Goal: Task Accomplishment & Management: Use online tool/utility

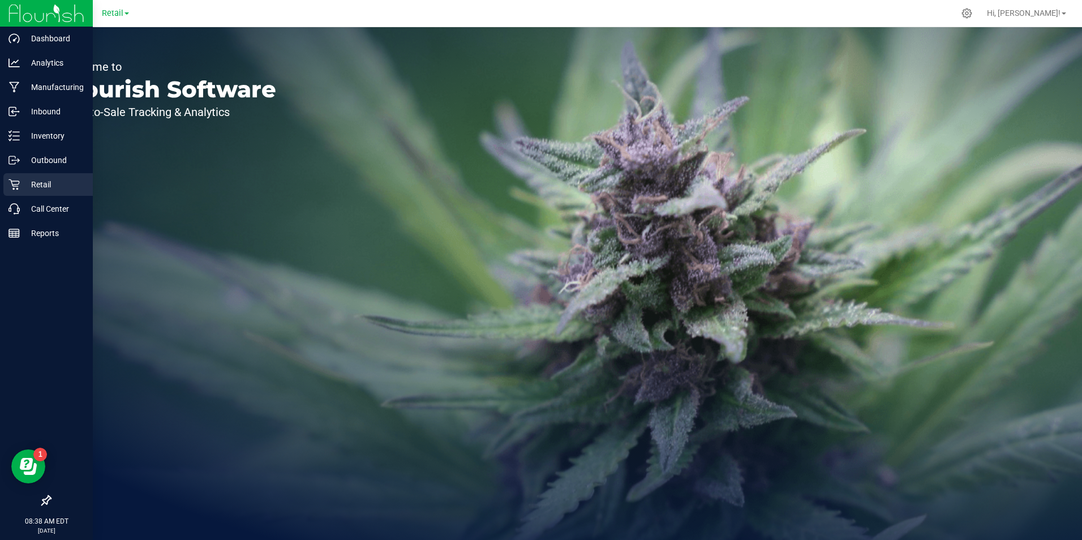
click at [31, 182] on p "Retail" at bounding box center [54, 185] width 68 height 14
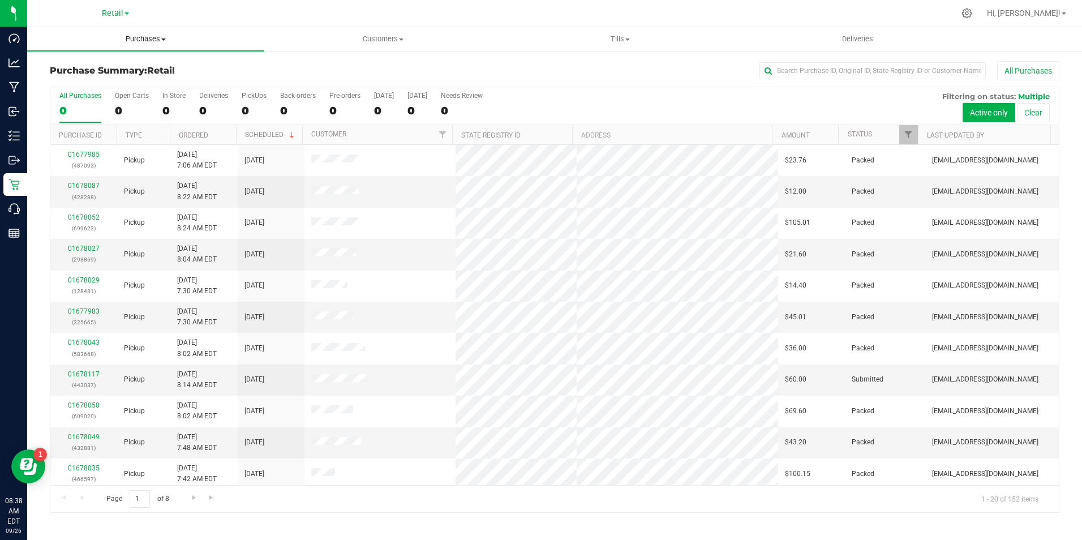
click at [164, 36] on span "Purchases" at bounding box center [145, 39] width 237 height 10
click at [73, 80] on span "Fulfillment" at bounding box center [62, 82] width 70 height 10
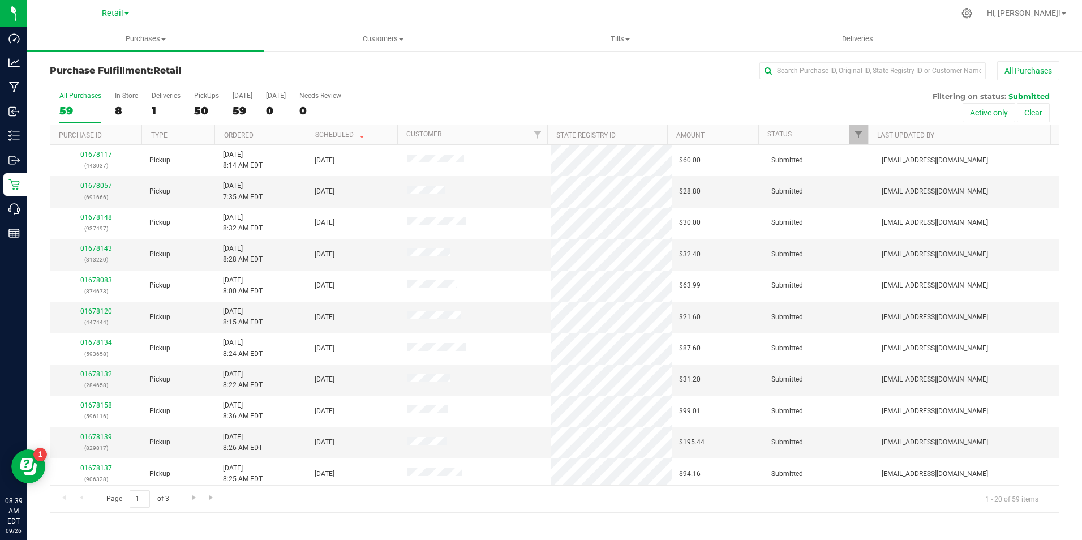
click at [211, 56] on div "Purchase Fulfillment: Retail All Purchases All Purchases 59 In Store 8 Deliveri…" at bounding box center [554, 287] width 1055 height 474
click at [801, 68] on input "text" at bounding box center [873, 70] width 226 height 17
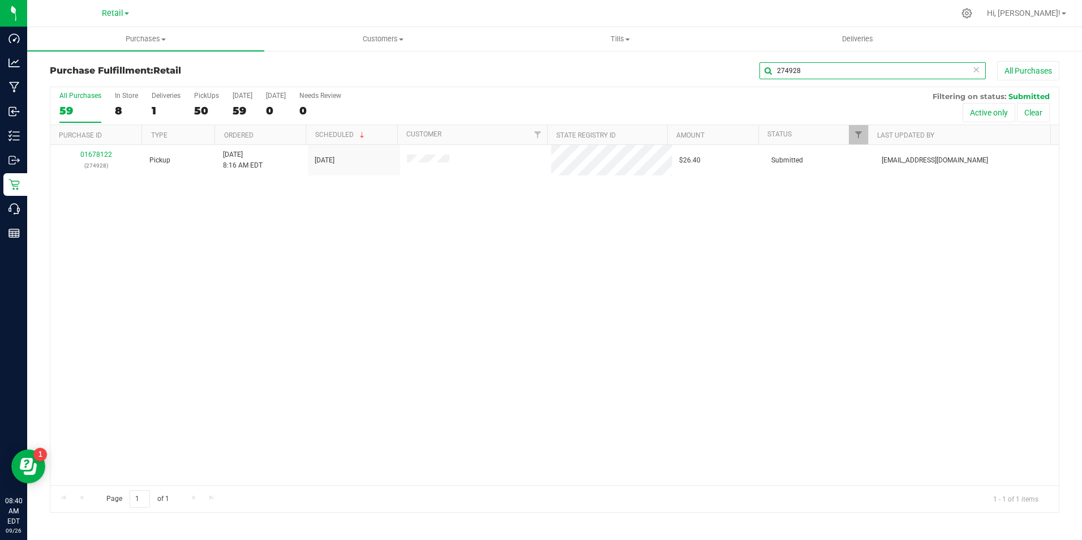
type input "274928"
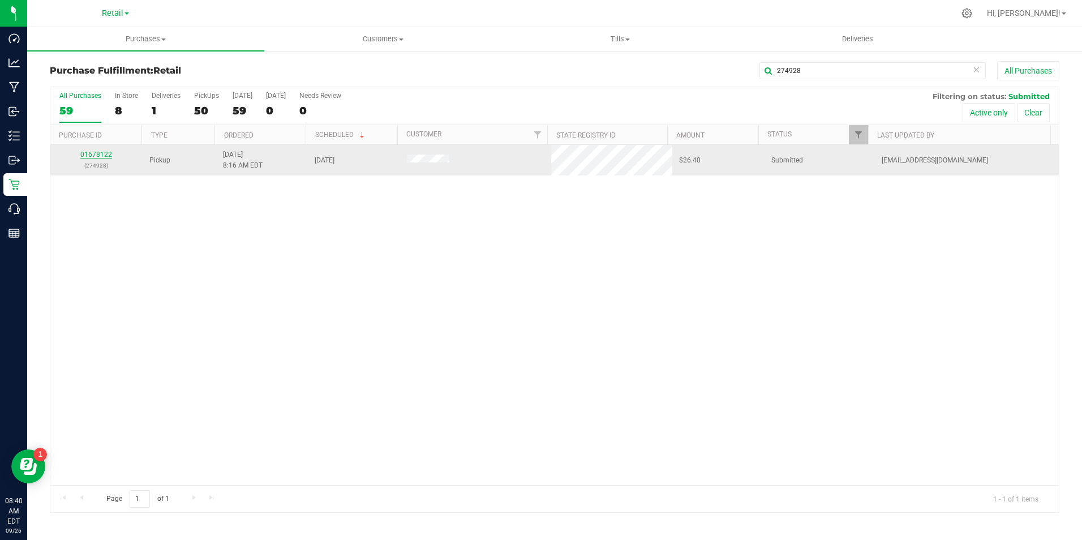
click at [104, 154] on link "01678122" at bounding box center [96, 155] width 32 height 8
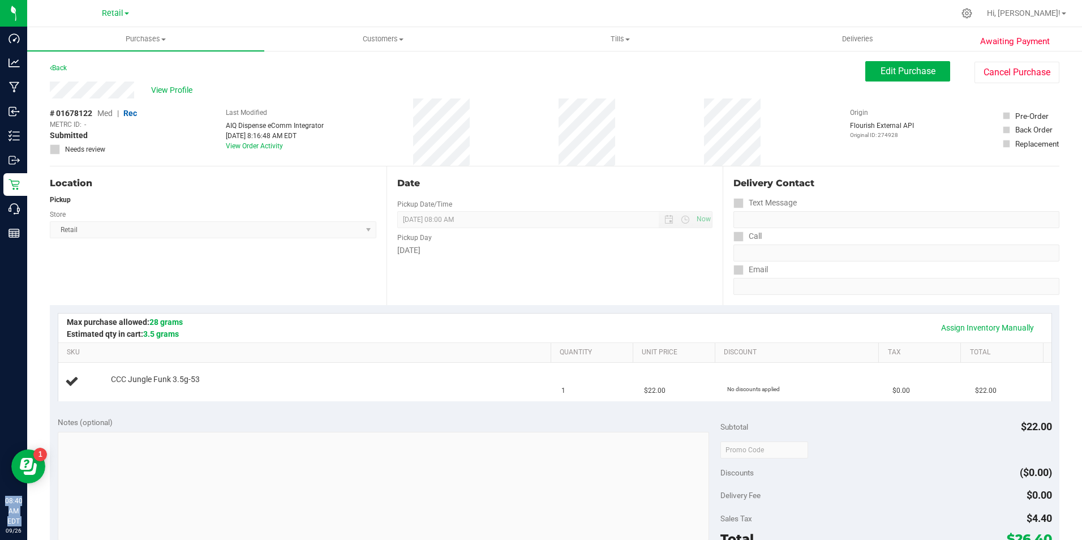
drag, startPoint x: 63, startPoint y: 445, endPoint x: -2, endPoint y: 569, distance: 140.0
click at [0, 539] on html "Dashboard Analytics Manufacturing Inbound Inventory Outbound Retail Call Center…" at bounding box center [541, 270] width 1082 height 540
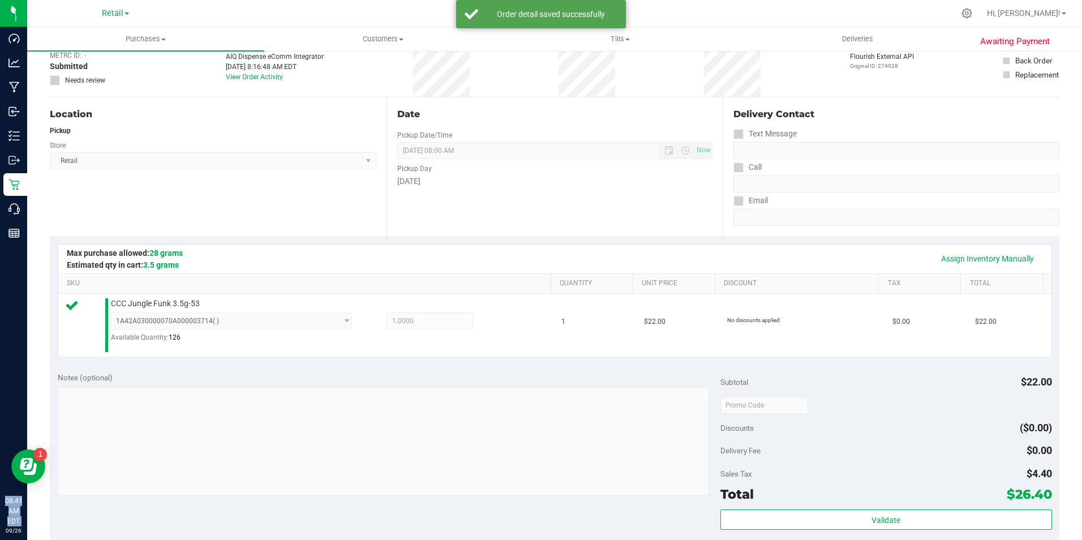
scroll to position [226, 0]
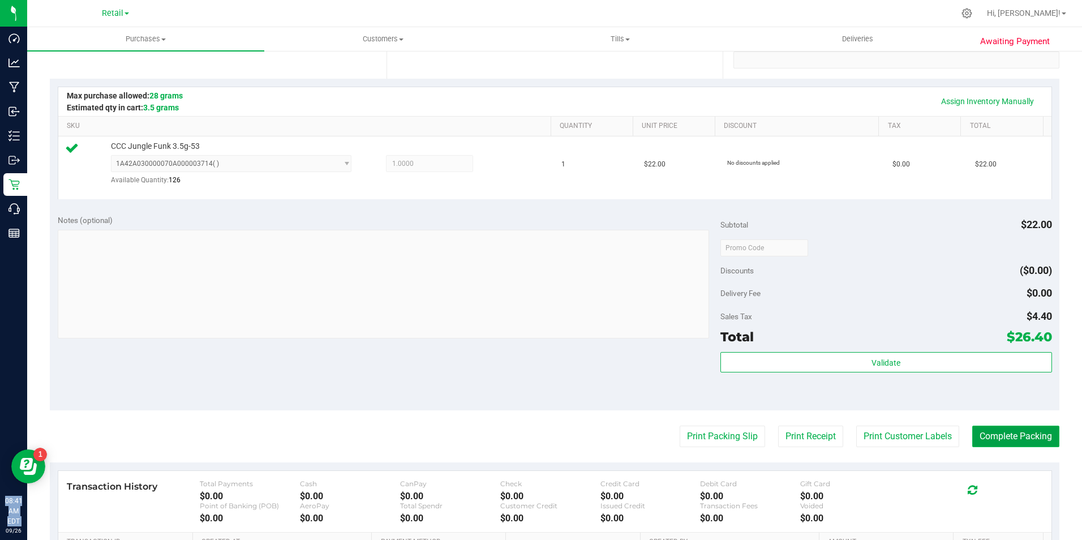
click at [1015, 435] on button "Complete Packing" at bounding box center [1015, 437] width 87 height 22
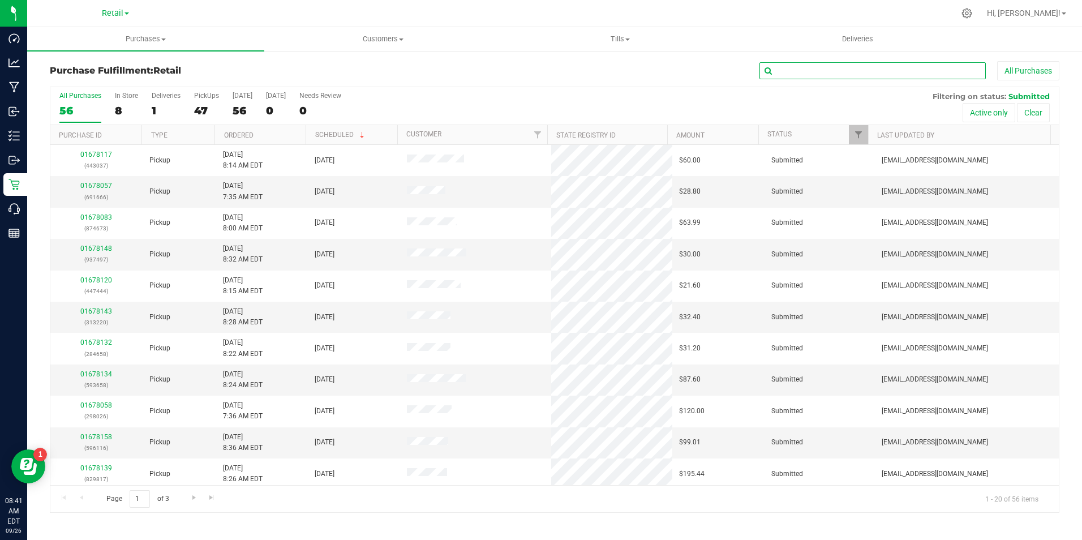
click at [954, 77] on input "text" at bounding box center [873, 70] width 226 height 17
type input "9859"
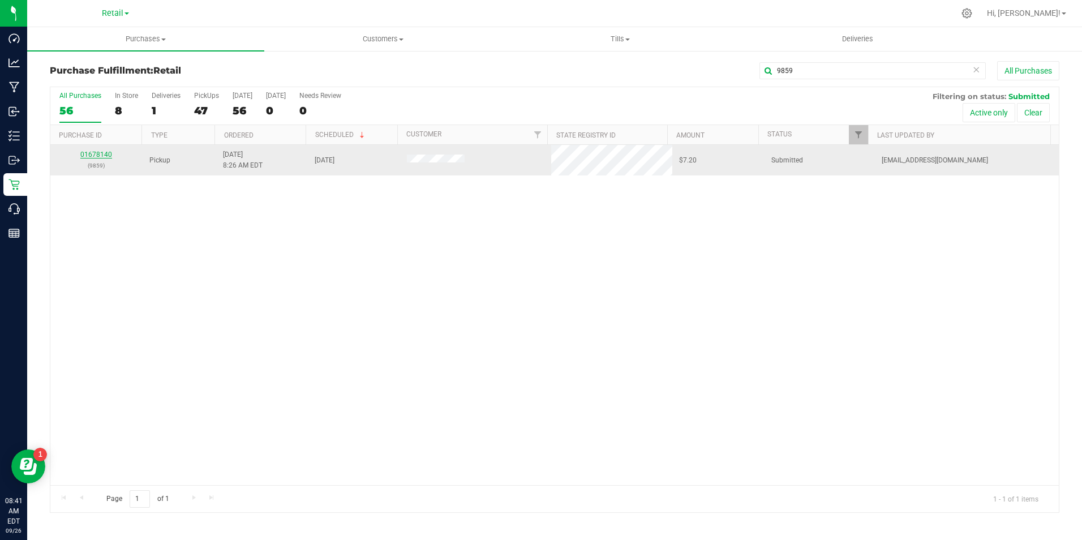
click at [101, 156] on link "01678140" at bounding box center [96, 155] width 32 height 8
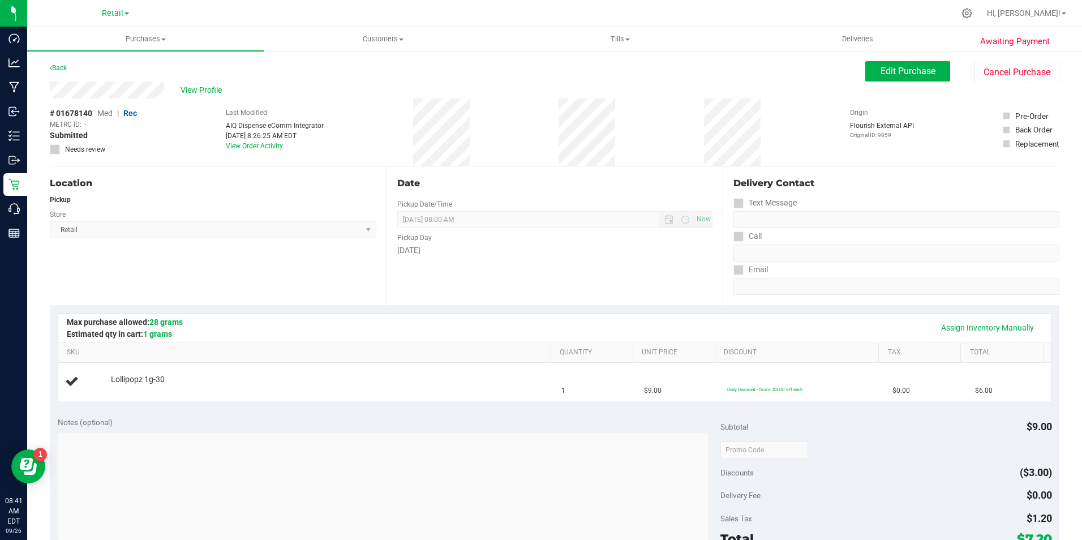
drag, startPoint x: 197, startPoint y: 90, endPoint x: 441, endPoint y: 90, distance: 244.5
click at [430, 90] on div "View Profile" at bounding box center [458, 90] width 816 height 17
click at [881, 77] on button "Edit Purchase" at bounding box center [907, 71] width 85 height 20
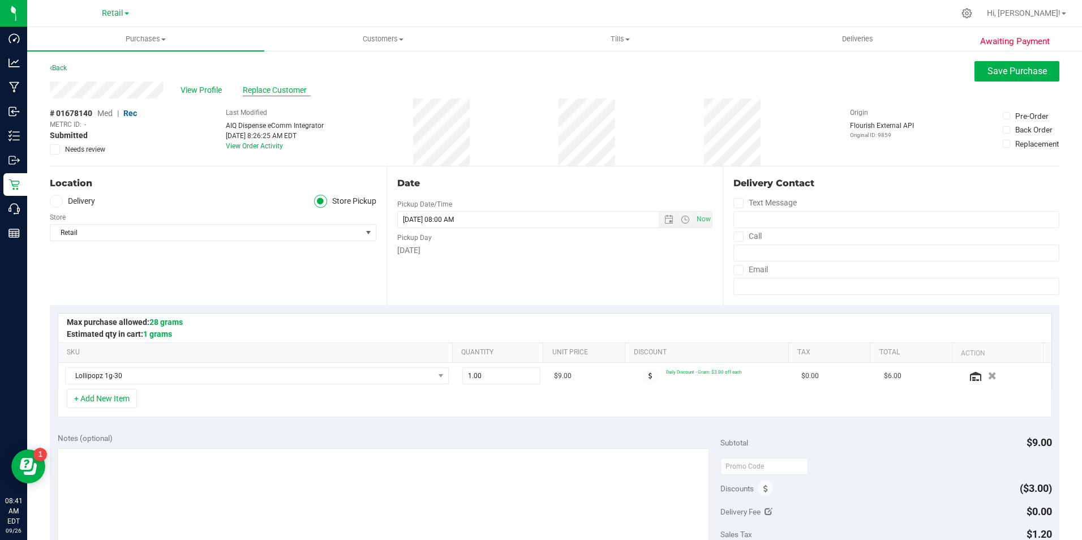
click at [263, 85] on span "Replace Customer" at bounding box center [277, 90] width 68 height 12
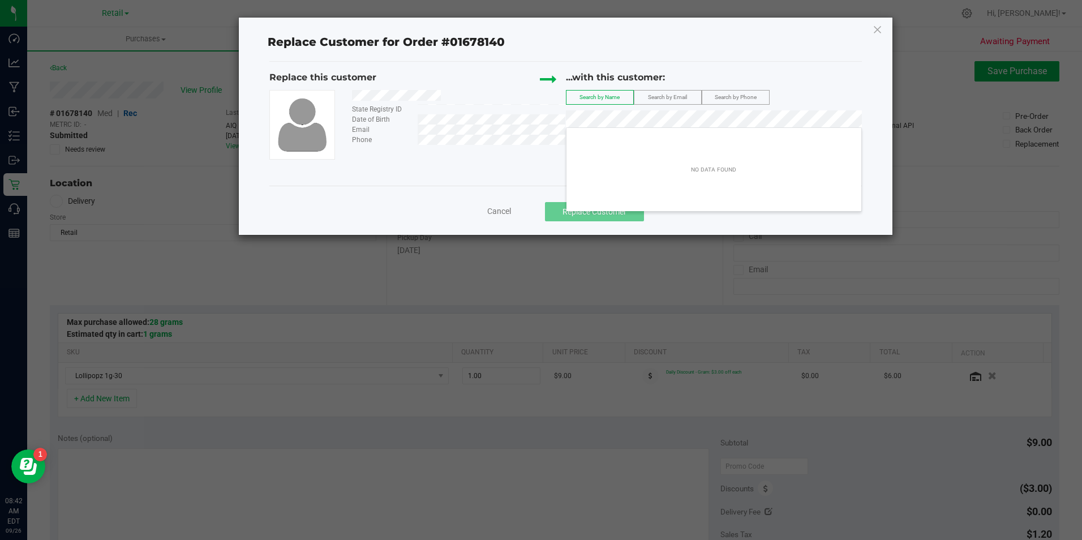
click at [799, 76] on div "...with this customer:" at bounding box center [714, 78] width 296 height 14
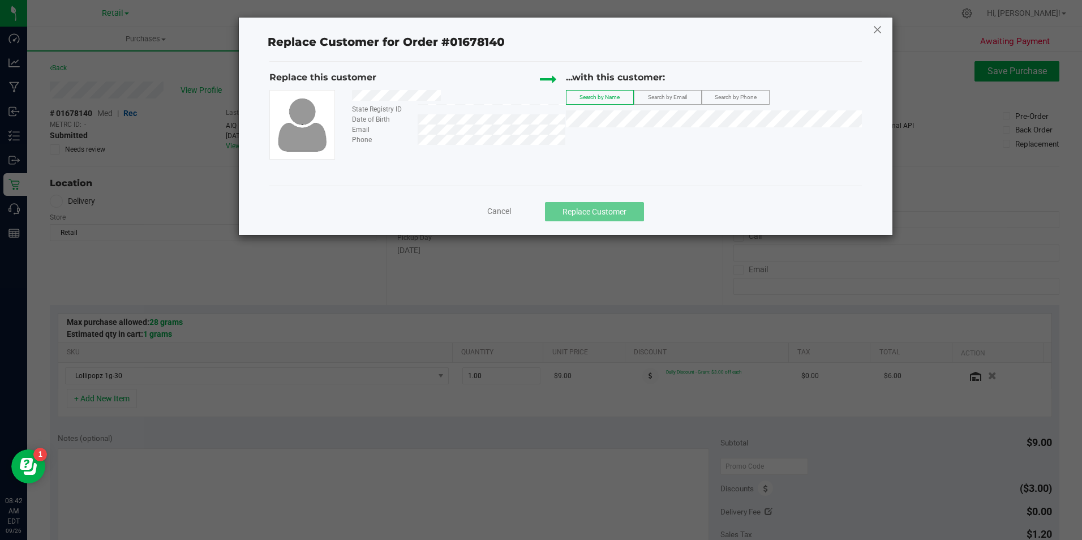
click at [881, 27] on icon at bounding box center [878, 29] width 10 height 18
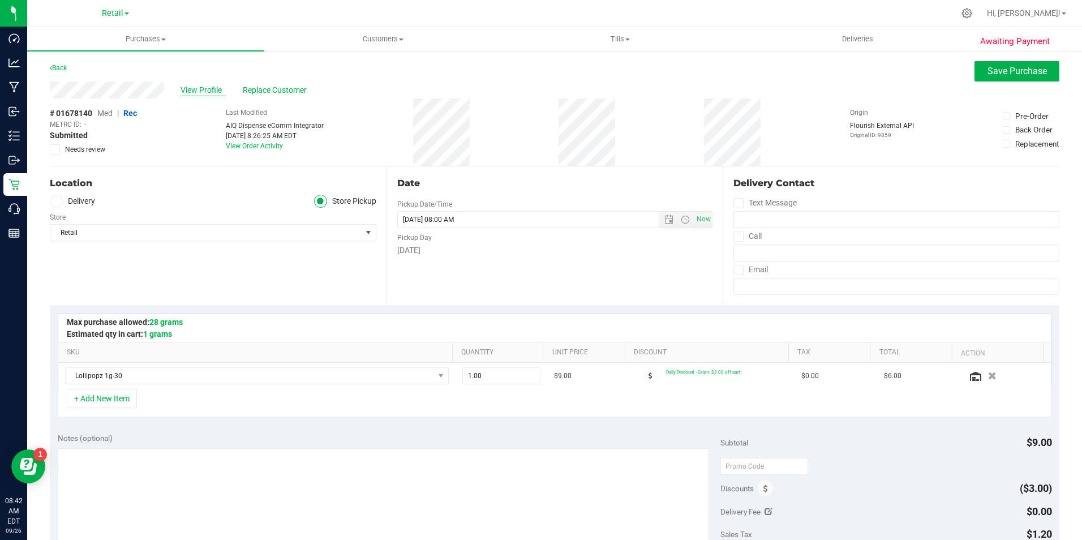
click at [207, 88] on span "View Profile" at bounding box center [203, 90] width 45 height 12
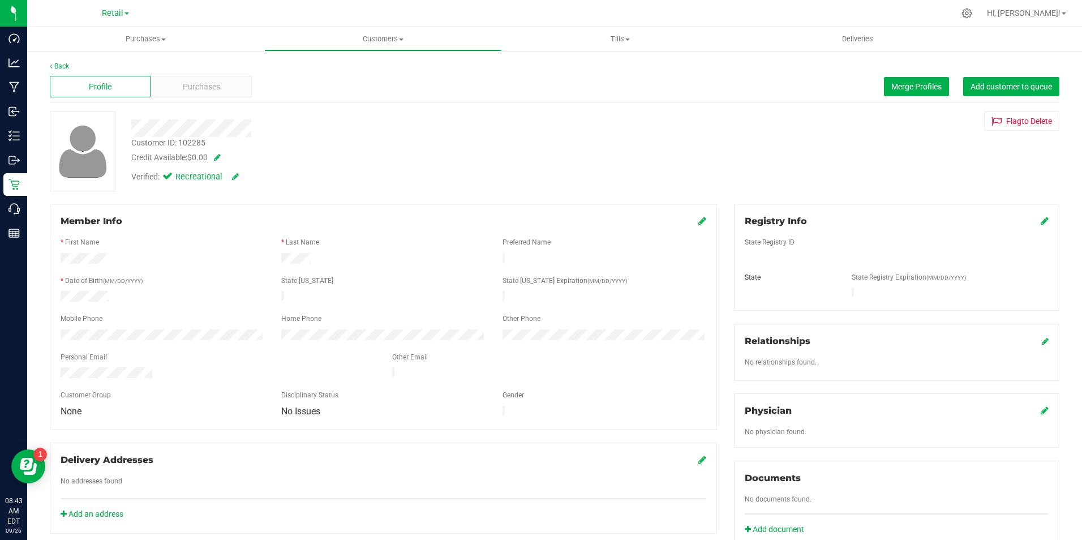
click at [698, 221] on icon at bounding box center [702, 220] width 8 height 9
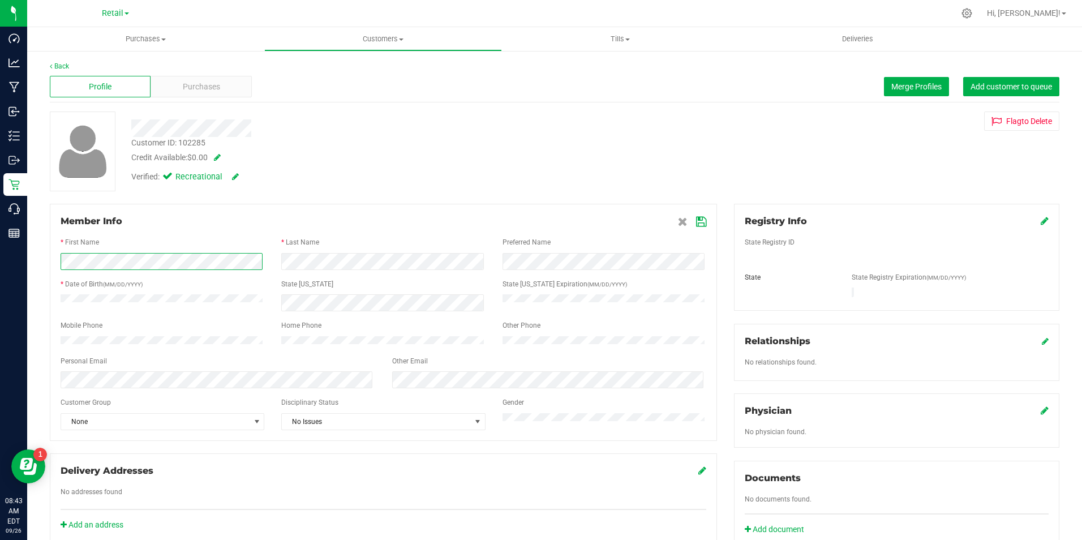
click at [41, 233] on div "Member Info * First Name * Last Name Preferred Name * Date of Birth (MM/DD/YYYY…" at bounding box center [383, 374] width 684 height 341
click at [274, 250] on form "Member Info * First Name * Last Name Preferred Name * Date of Birth (MM/DD/YYYY…" at bounding box center [384, 323] width 646 height 216
click at [273, 258] on div at bounding box center [383, 261] width 221 height 17
click at [696, 220] on icon at bounding box center [701, 221] width 10 height 9
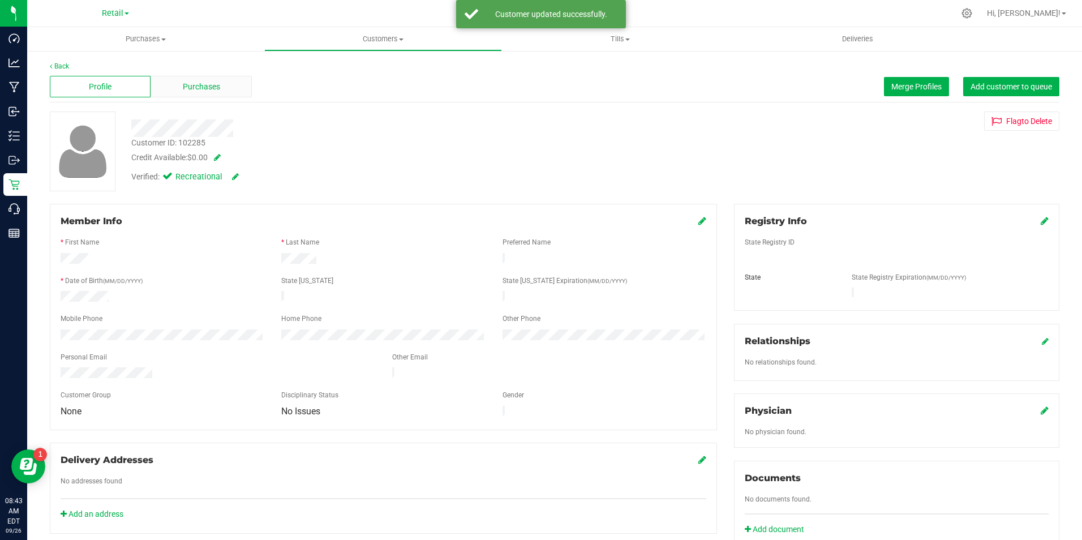
click at [212, 81] on span "Purchases" at bounding box center [201, 87] width 37 height 12
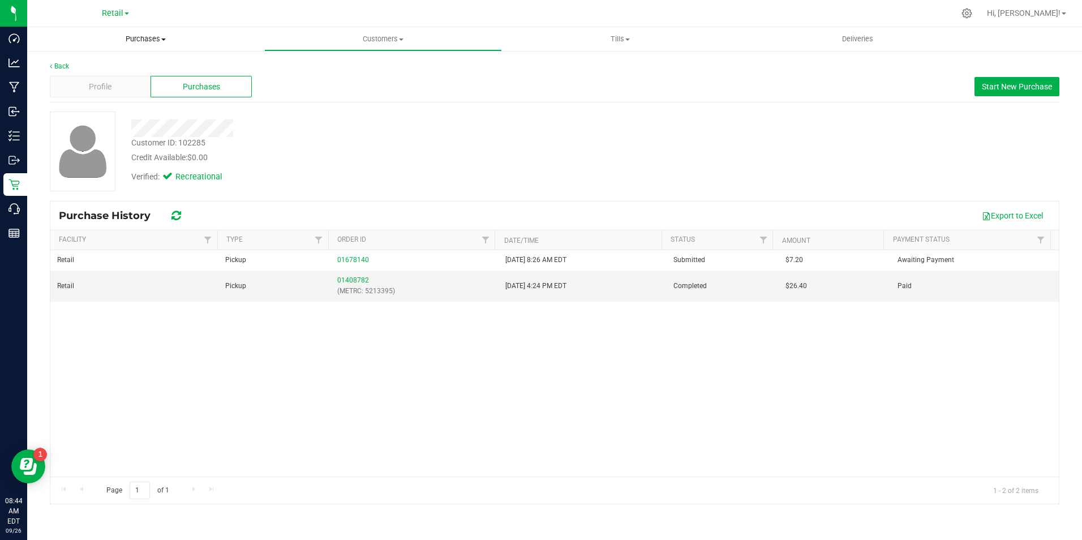
drag, startPoint x: 122, startPoint y: 17, endPoint x: 161, endPoint y: 40, distance: 45.9
click at [161, 40] on div "Retail Hi, [PERSON_NAME]! Purchases Summary of purchases Fulfillment All purcha…" at bounding box center [554, 270] width 1055 height 540
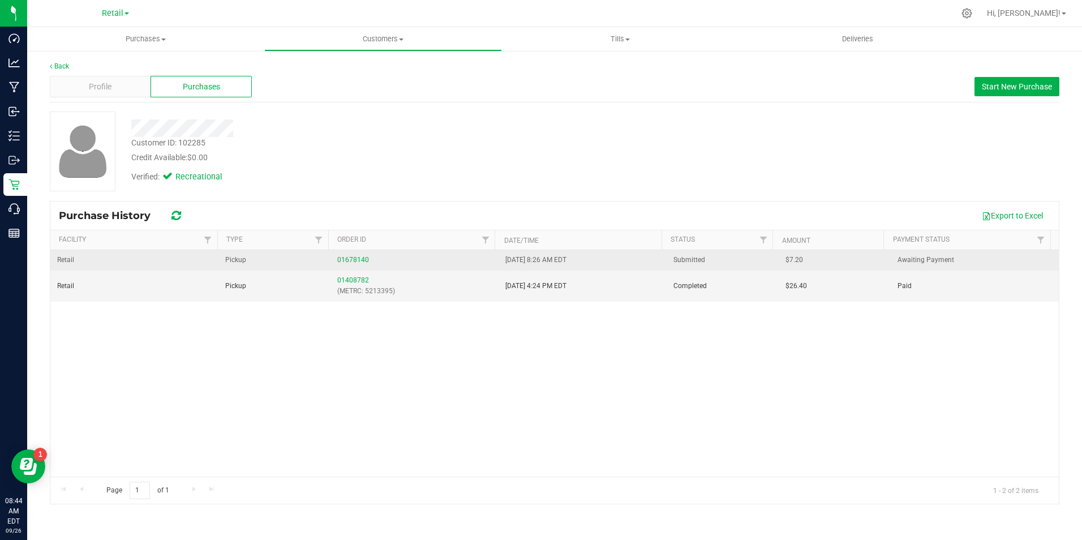
click at [390, 260] on div "01678140" at bounding box center [414, 260] width 155 height 11
click at [241, 261] on span "Pickup" at bounding box center [235, 260] width 21 height 11
drag, startPoint x: 241, startPoint y: 261, endPoint x: 343, endPoint y: 258, distance: 101.9
click at [343, 258] on link "01678140" at bounding box center [353, 260] width 32 height 8
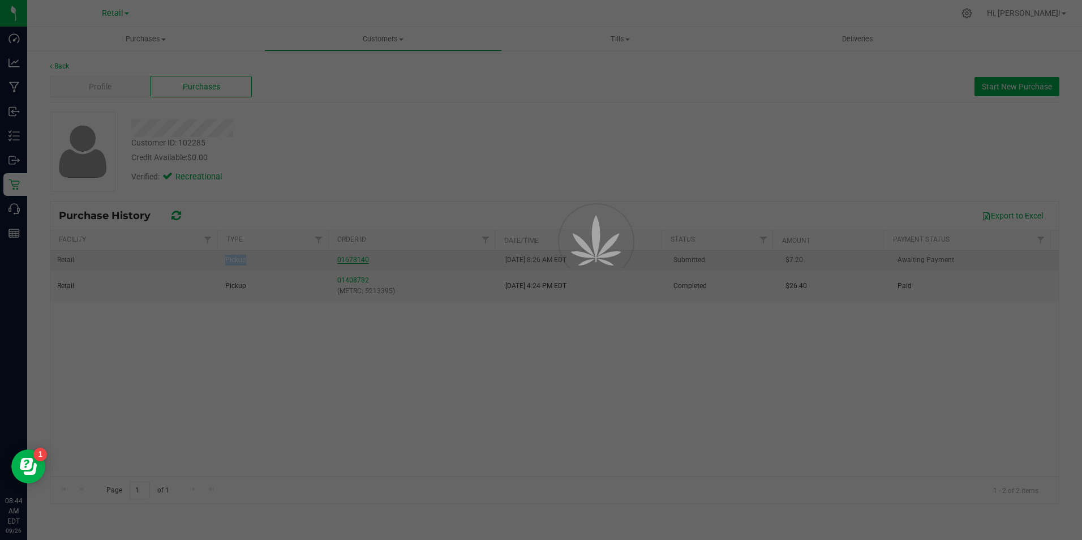
click at [343, 258] on div at bounding box center [541, 270] width 1082 height 540
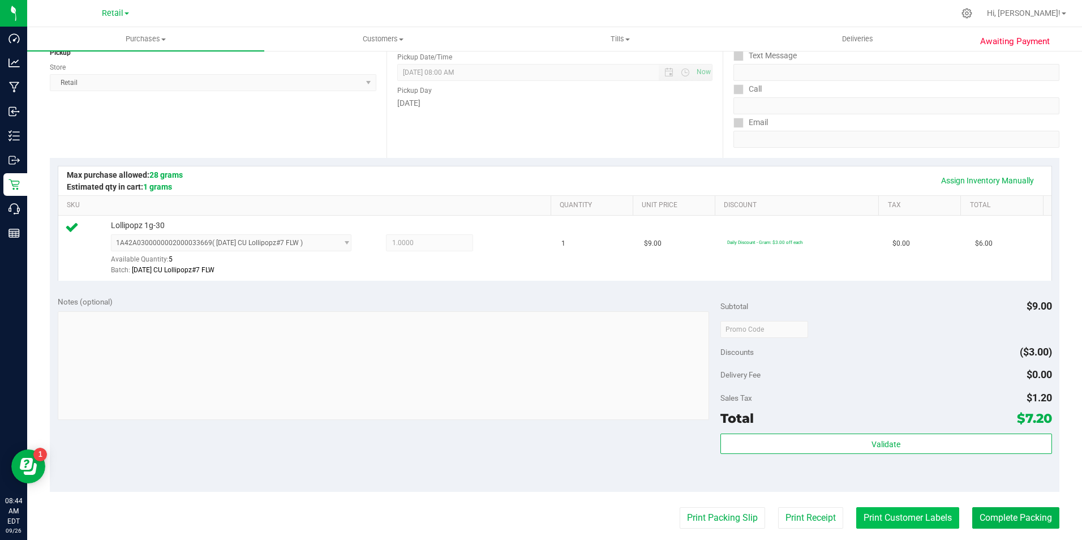
scroll to position [283, 0]
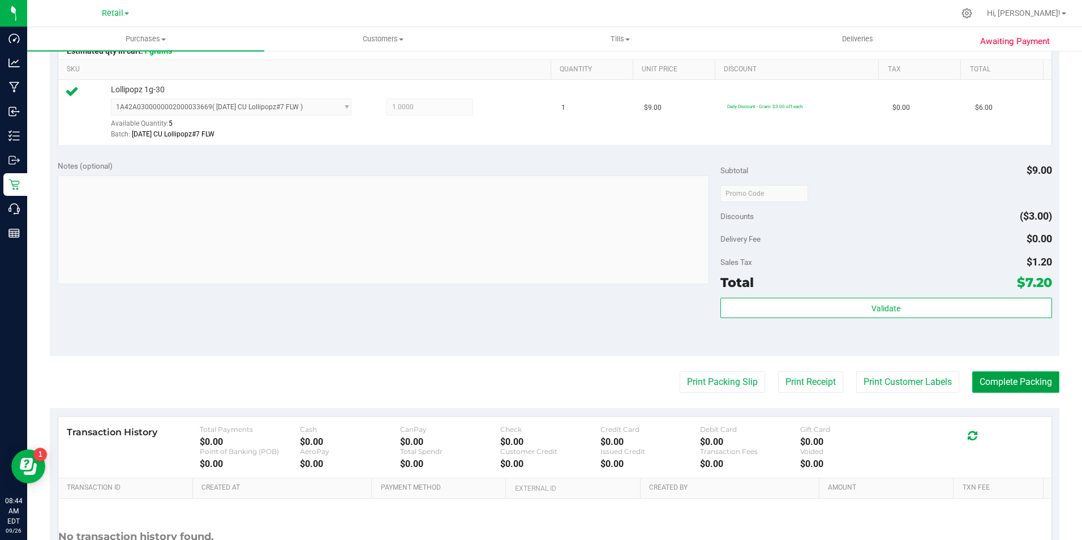
click at [1005, 388] on button "Complete Packing" at bounding box center [1015, 382] width 87 height 22
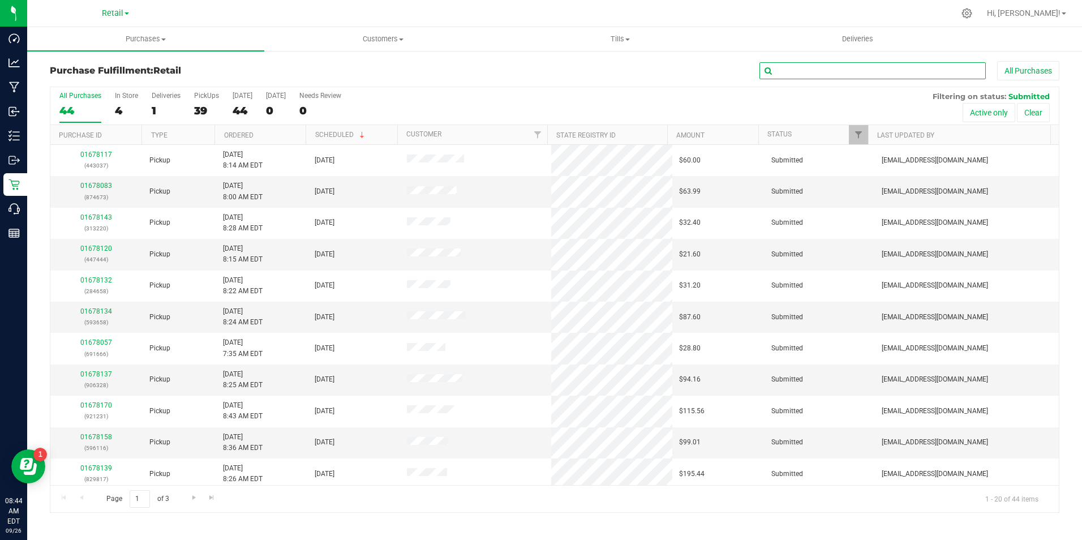
click at [899, 74] on input "text" at bounding box center [873, 70] width 226 height 17
type input "214621"
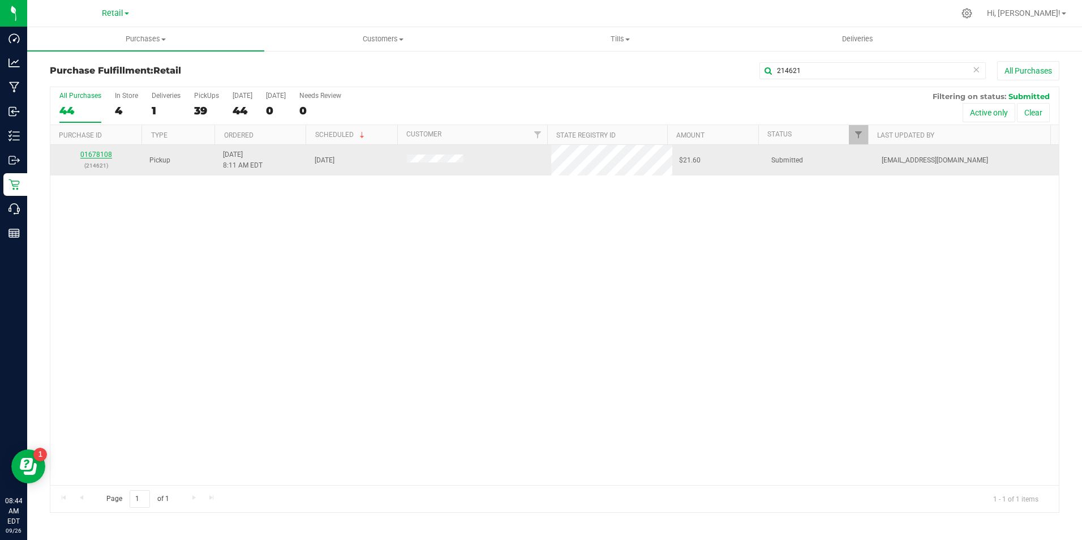
click at [102, 157] on link "01678108" at bounding box center [96, 155] width 32 height 8
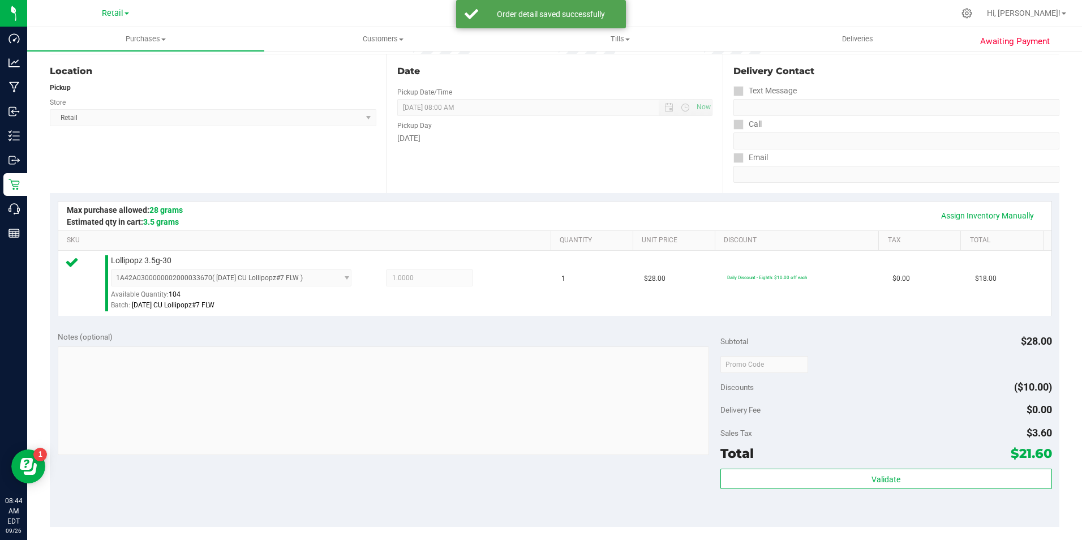
scroll to position [283, 0]
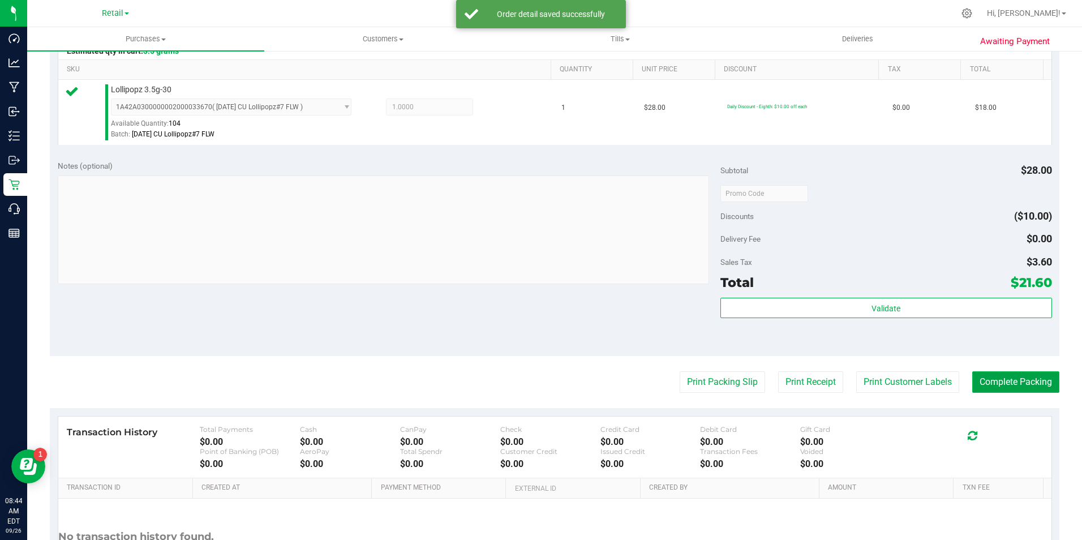
click at [991, 380] on button "Complete Packing" at bounding box center [1015, 382] width 87 height 22
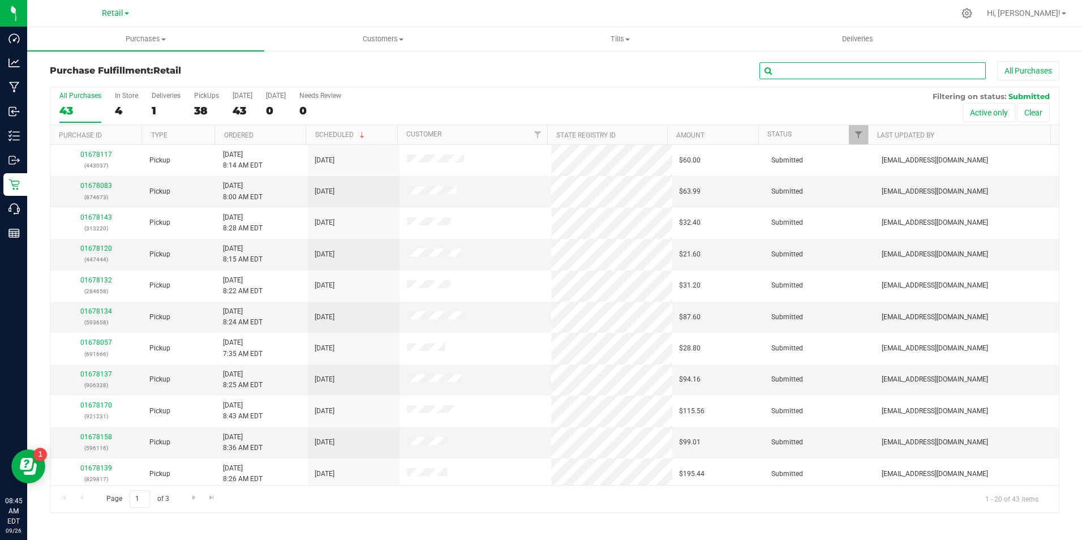
click at [898, 71] on input "text" at bounding box center [873, 70] width 226 height 17
type input "991539"
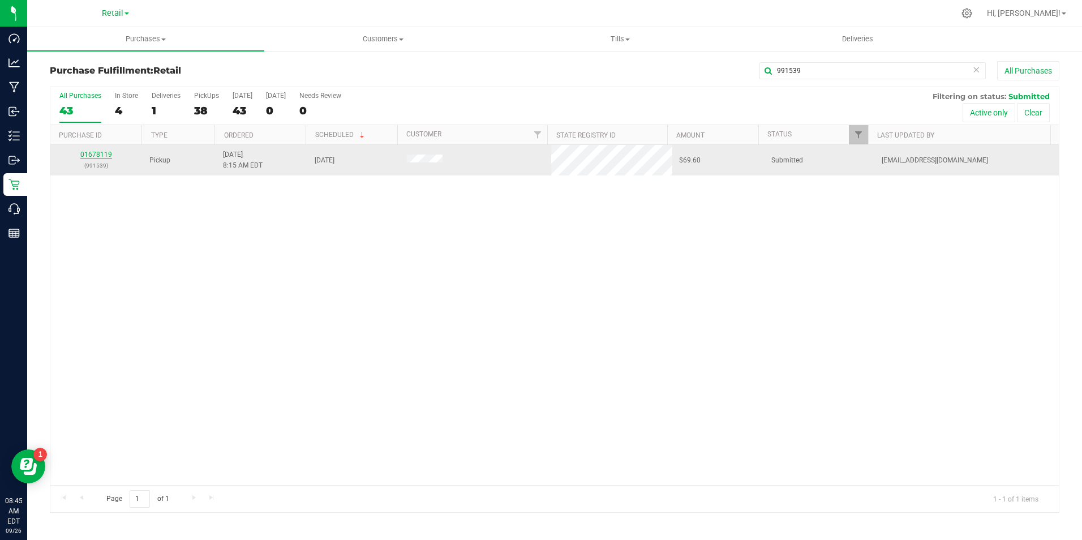
click at [95, 151] on link "01678119" at bounding box center [96, 155] width 32 height 8
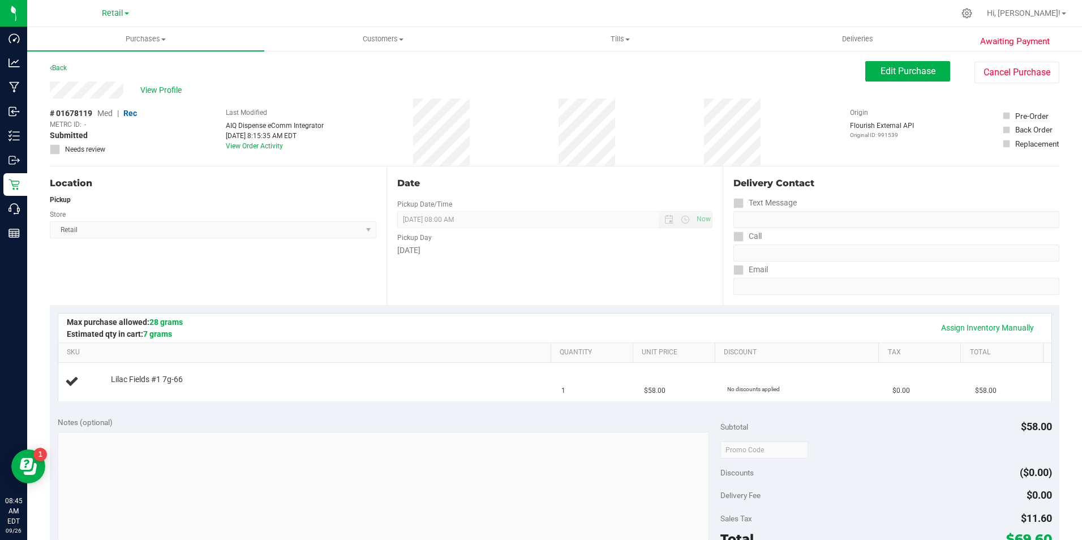
click at [399, 413] on div "Notes (optional) Subtotal $58.00 Discounts ($0.00) Delivery Fee $0.00 Sales Tax…" at bounding box center [555, 511] width 1010 height 204
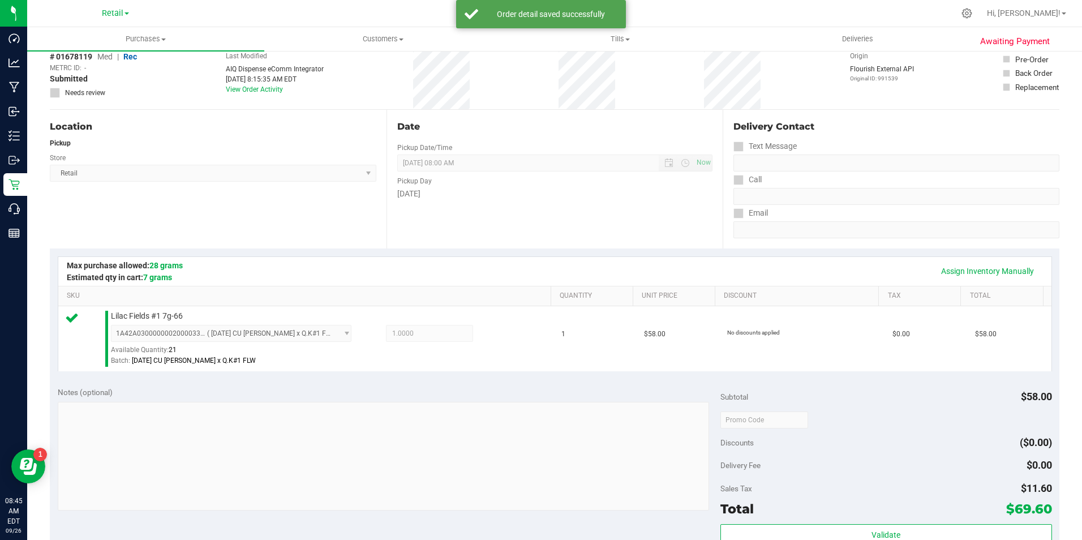
scroll to position [226, 0]
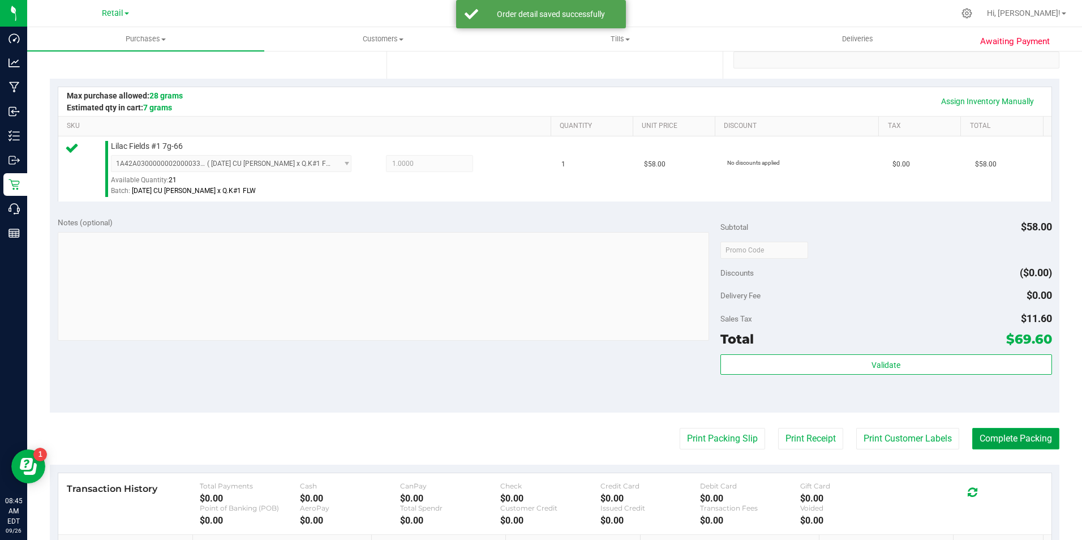
click at [1022, 438] on button "Complete Packing" at bounding box center [1015, 439] width 87 height 22
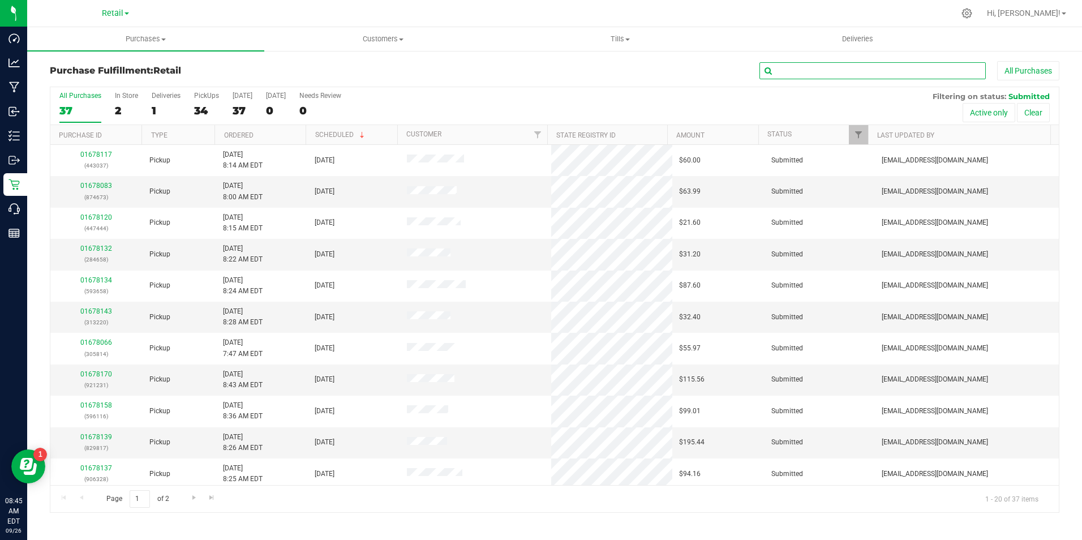
click at [799, 74] on input "text" at bounding box center [873, 70] width 226 height 17
type input "31763"
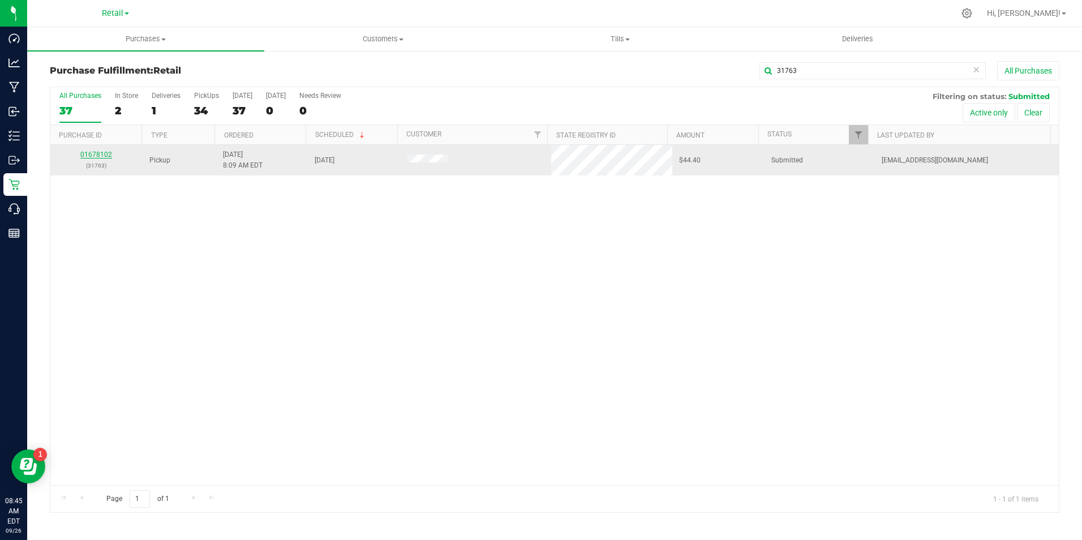
click at [97, 155] on link "01678102" at bounding box center [96, 155] width 32 height 8
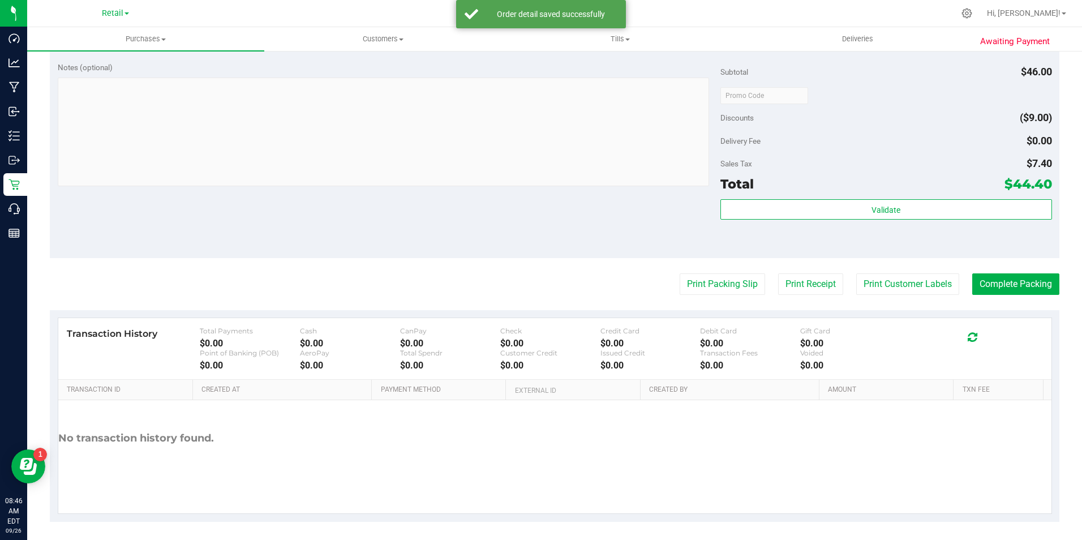
scroll to position [449, 0]
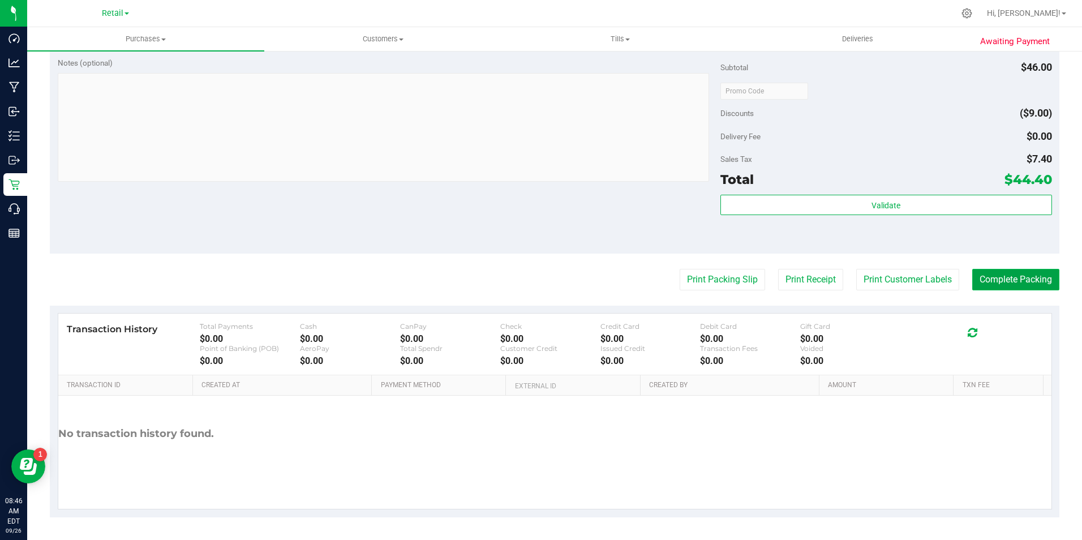
click at [1026, 278] on button "Complete Packing" at bounding box center [1015, 280] width 87 height 22
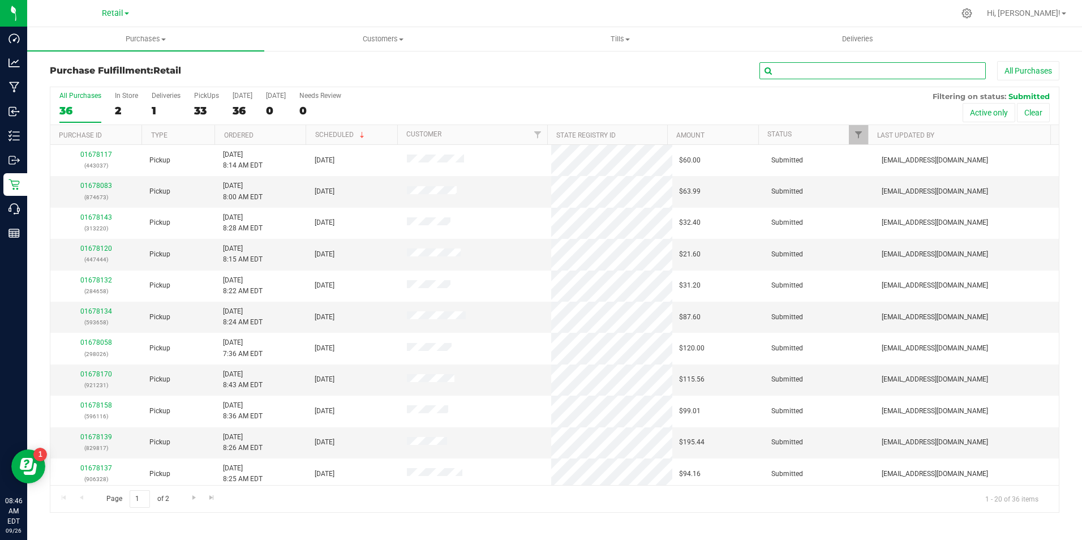
click at [871, 71] on input "text" at bounding box center [873, 70] width 226 height 17
type input "2"
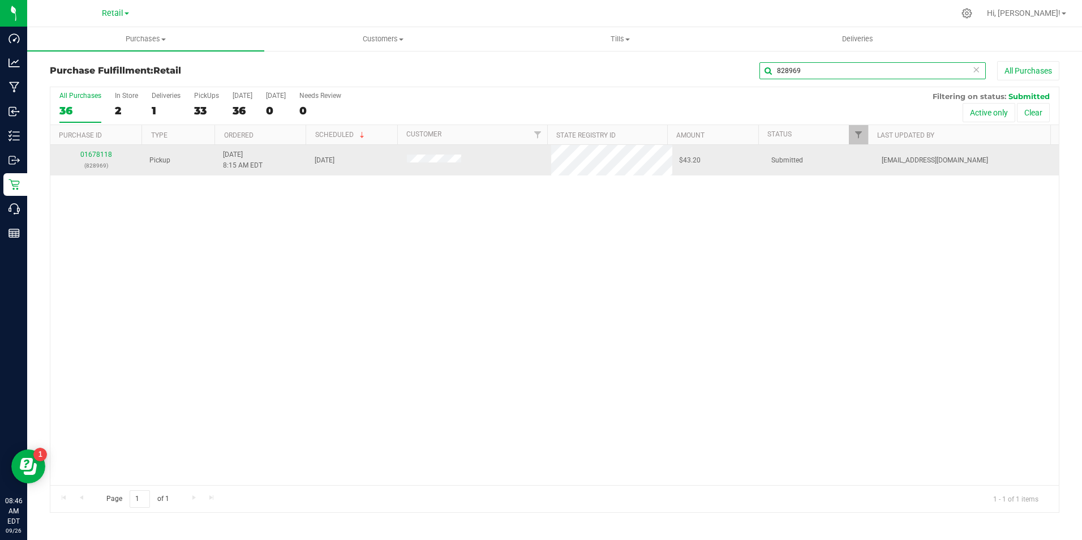
type input "828969"
click at [98, 158] on div "01678118 (828969)" at bounding box center [96, 160] width 79 height 22
click at [101, 154] on link "01678118" at bounding box center [96, 155] width 32 height 8
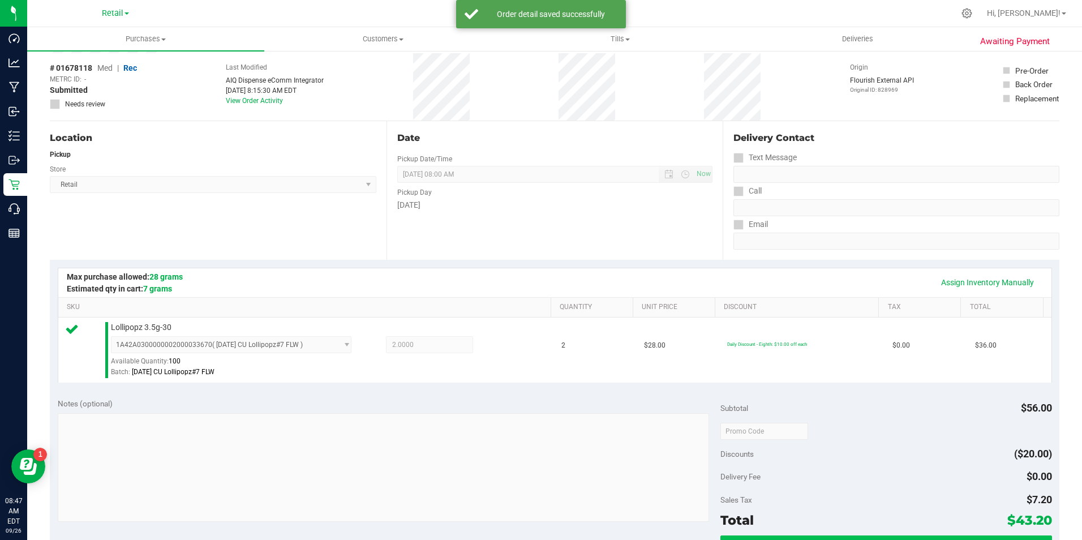
scroll to position [226, 0]
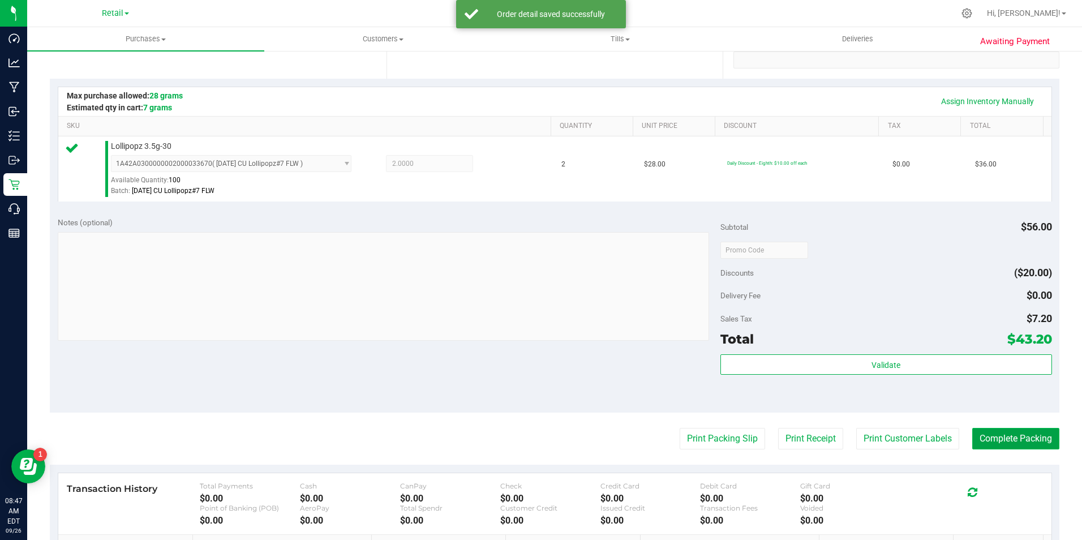
click at [996, 435] on button "Complete Packing" at bounding box center [1015, 439] width 87 height 22
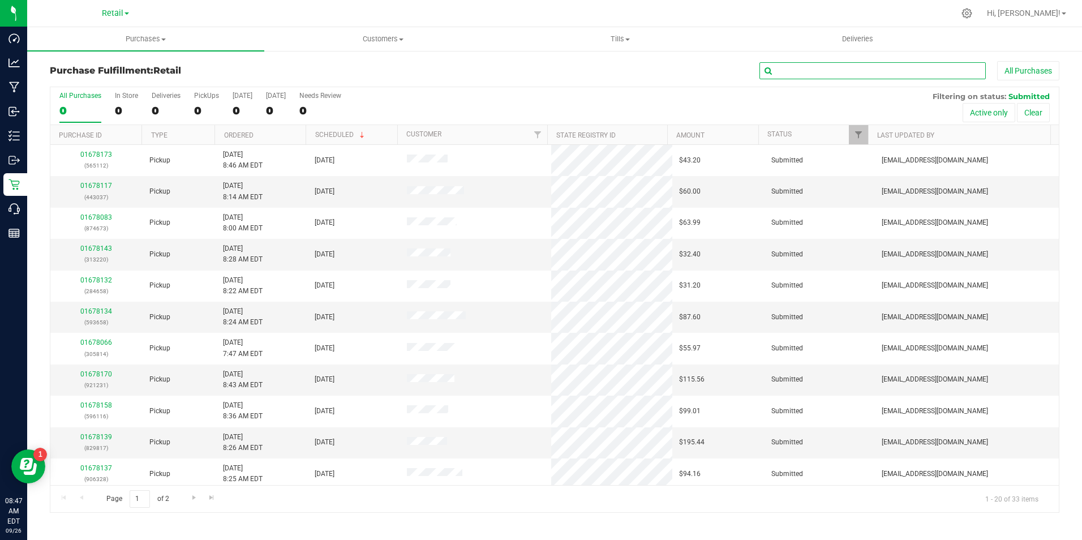
click at [893, 76] on input "text" at bounding box center [873, 70] width 226 height 17
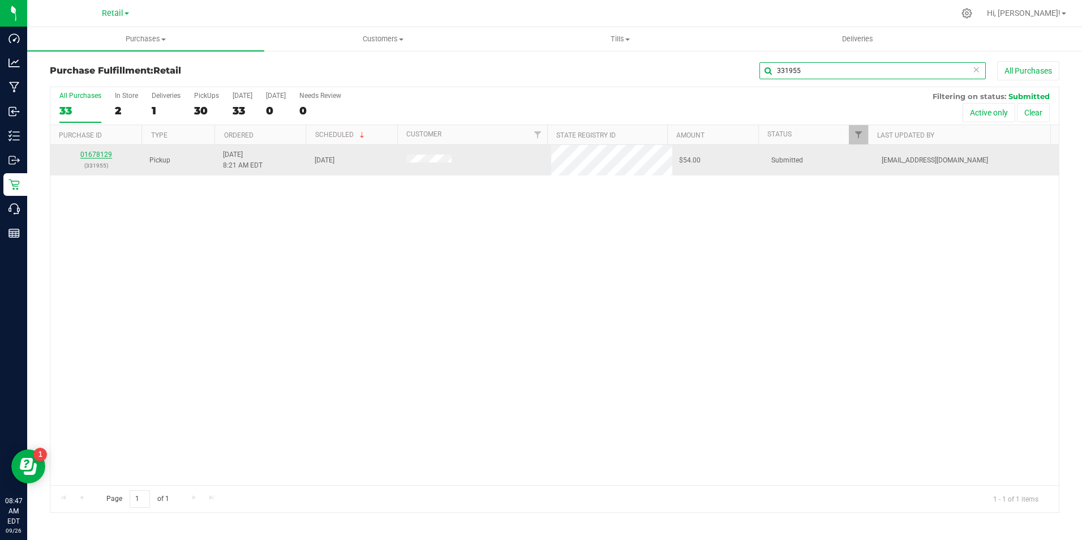
type input "331955"
click at [100, 153] on link "01678129" at bounding box center [96, 155] width 32 height 8
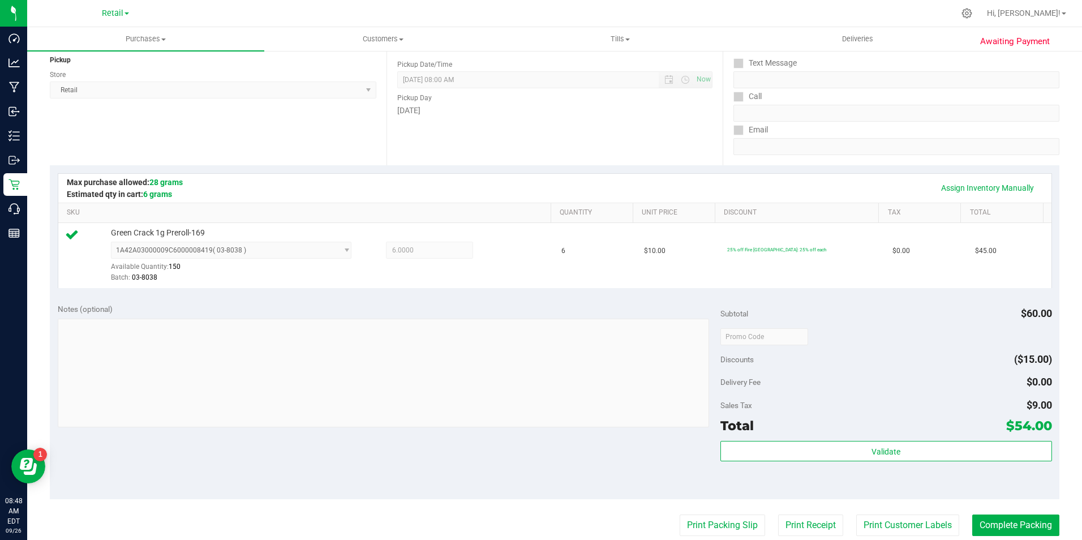
scroll to position [170, 0]
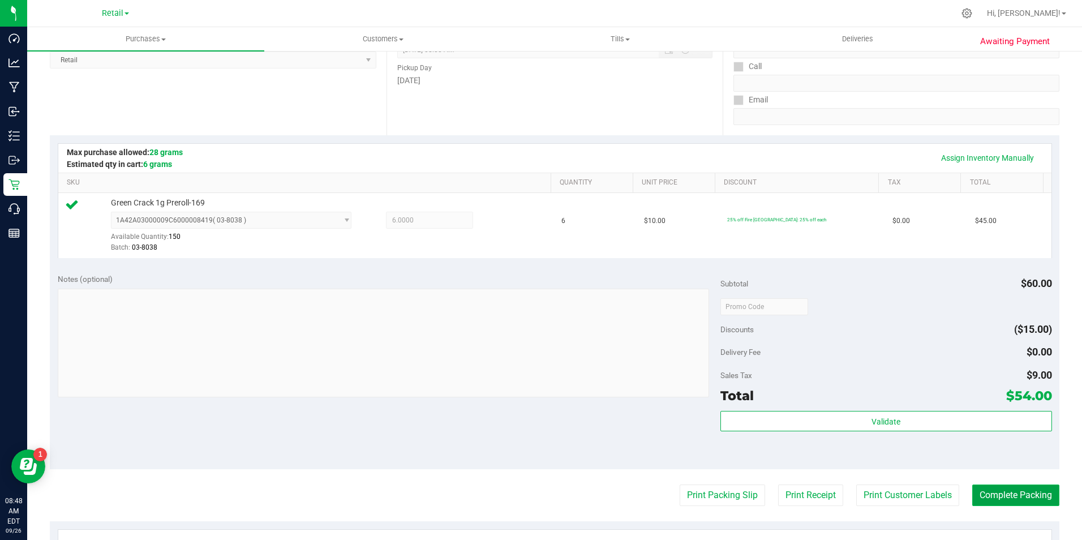
click at [991, 491] on button "Complete Packing" at bounding box center [1015, 496] width 87 height 22
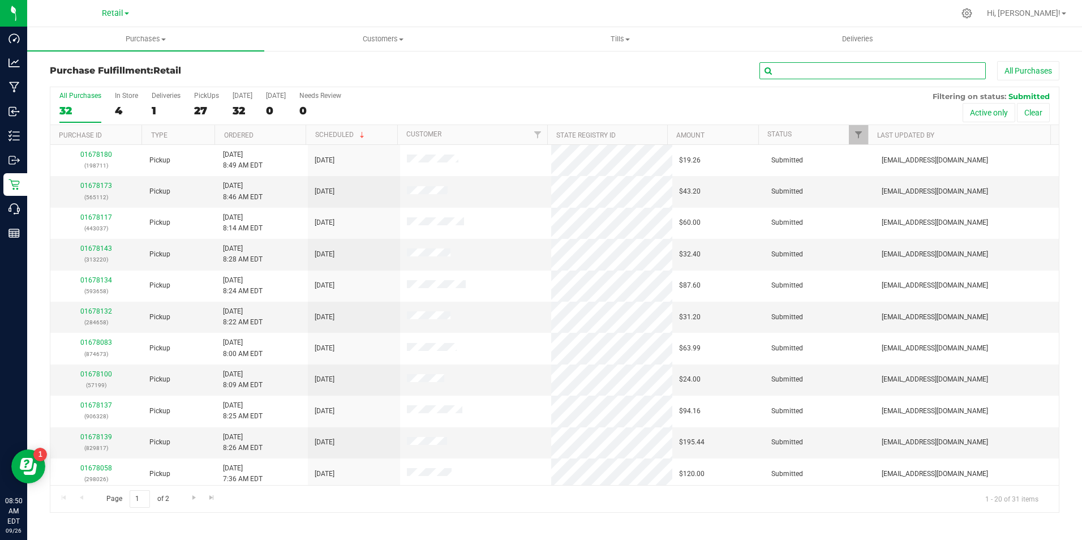
click at [820, 75] on input "text" at bounding box center [873, 70] width 226 height 17
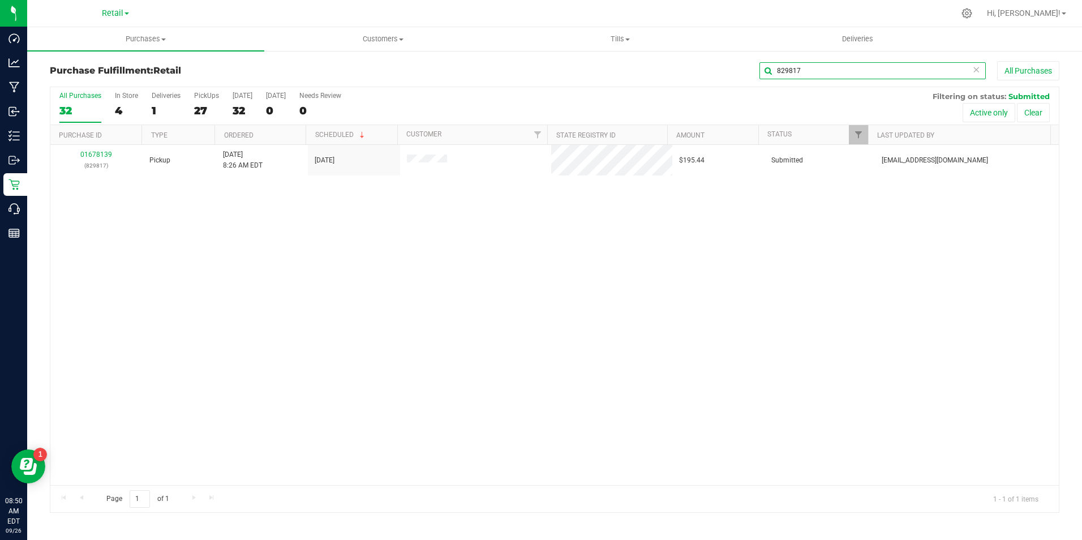
type input "829817"
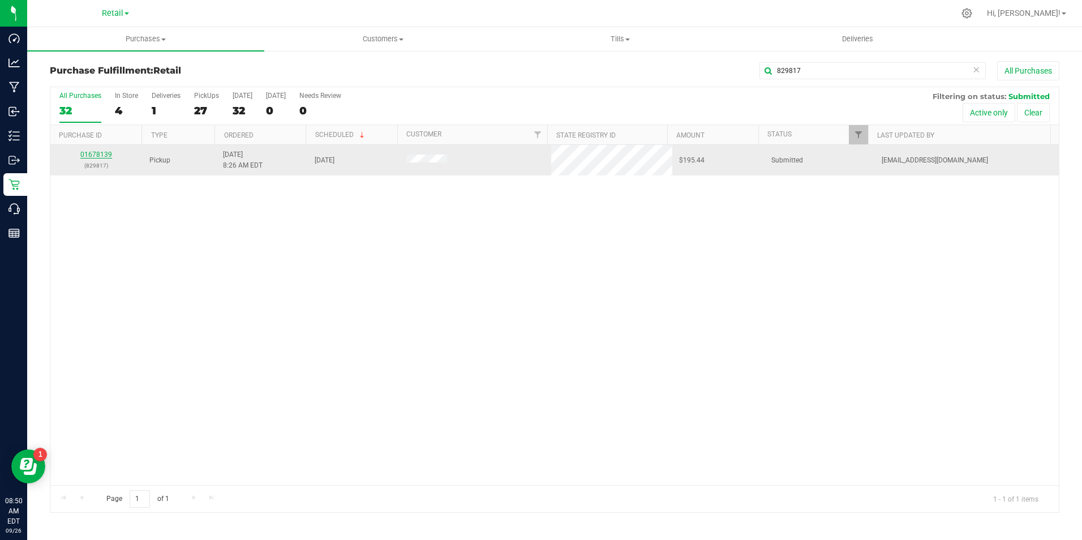
click at [101, 155] on link "01678139" at bounding box center [96, 155] width 32 height 8
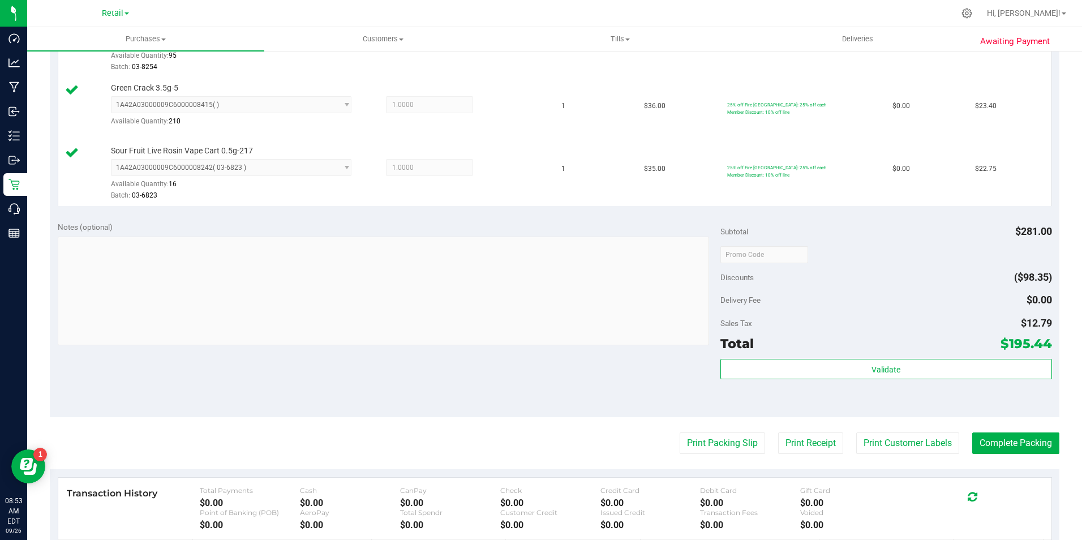
scroll to position [566, 0]
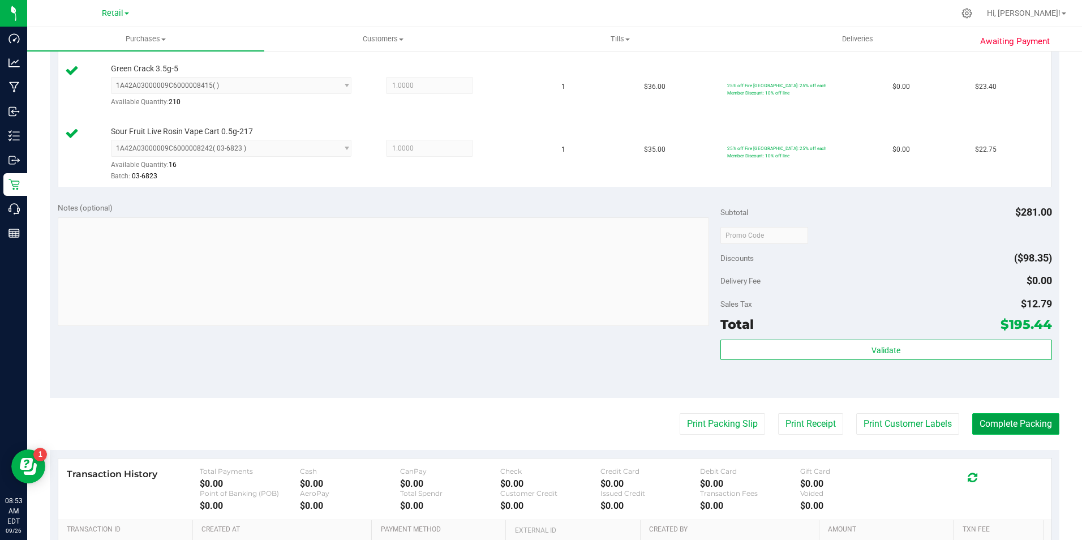
click at [1024, 427] on button "Complete Packing" at bounding box center [1015, 424] width 87 height 22
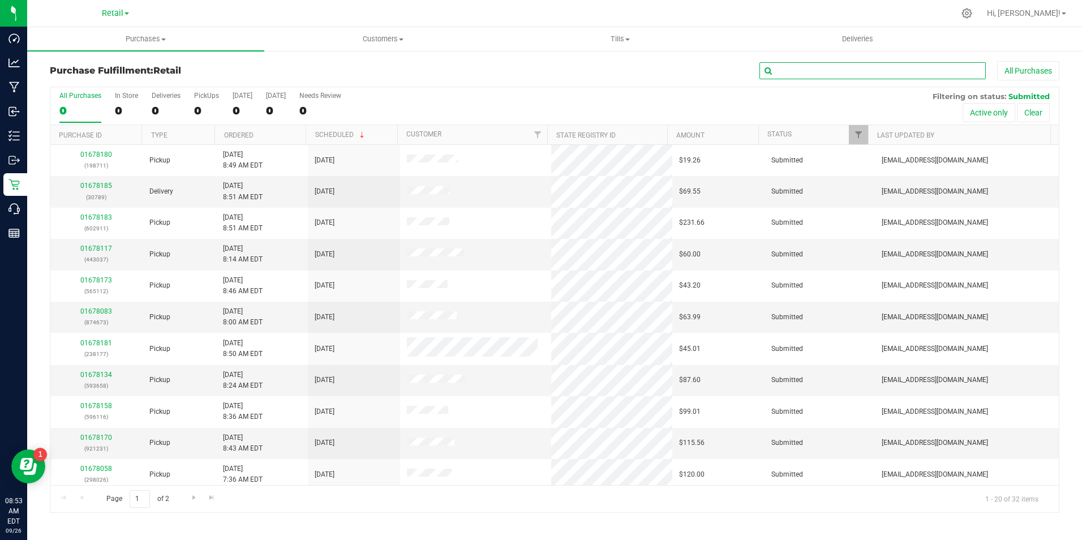
click at [882, 75] on input "text" at bounding box center [873, 70] width 226 height 17
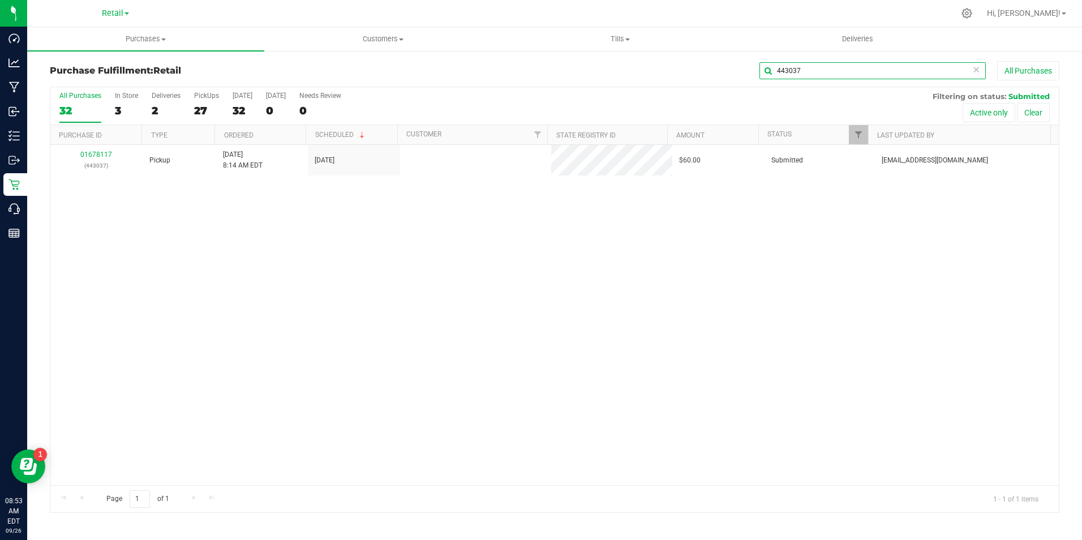
type input "443037"
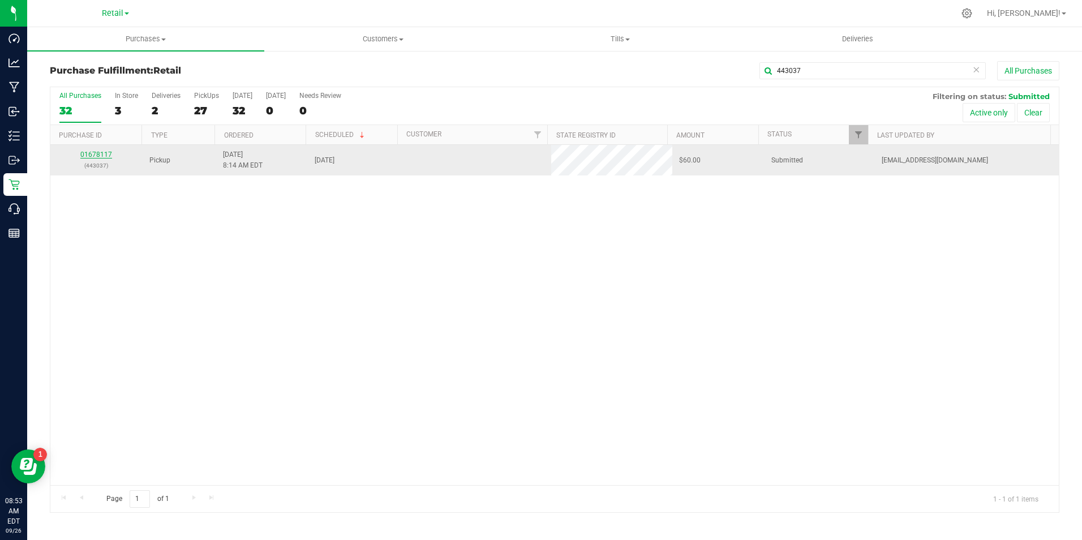
drag, startPoint x: 113, startPoint y: 153, endPoint x: 97, endPoint y: 152, distance: 15.9
click at [97, 152] on link "01678117" at bounding box center [96, 155] width 32 height 8
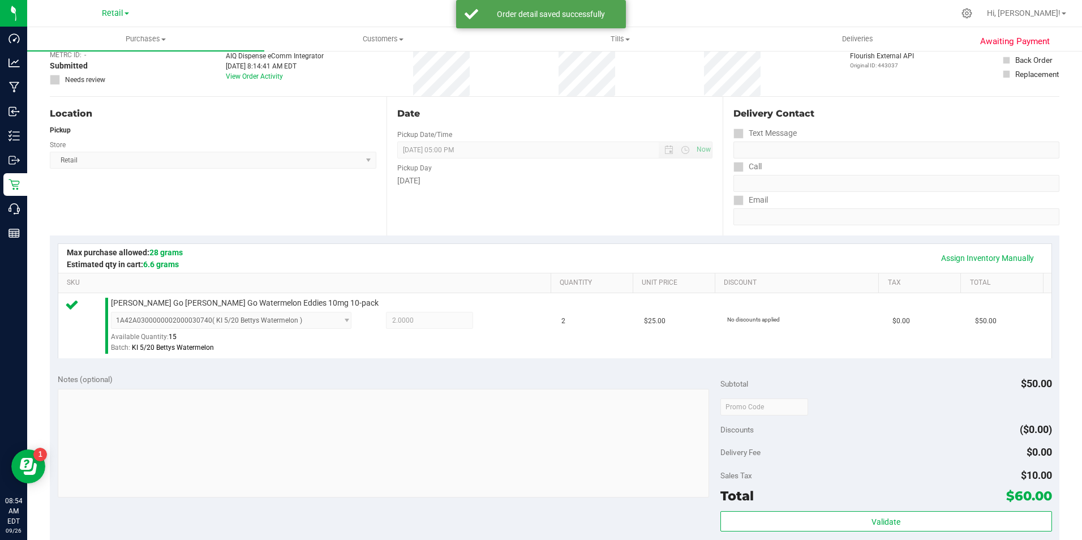
scroll to position [283, 0]
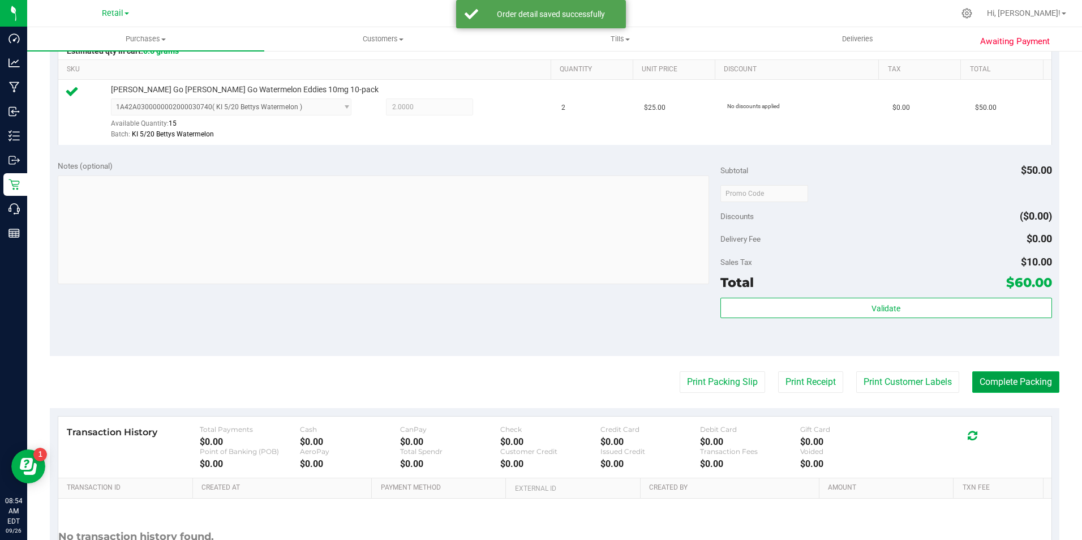
click at [1017, 383] on button "Complete Packing" at bounding box center [1015, 382] width 87 height 22
